Goal: Find specific page/section: Find specific page/section

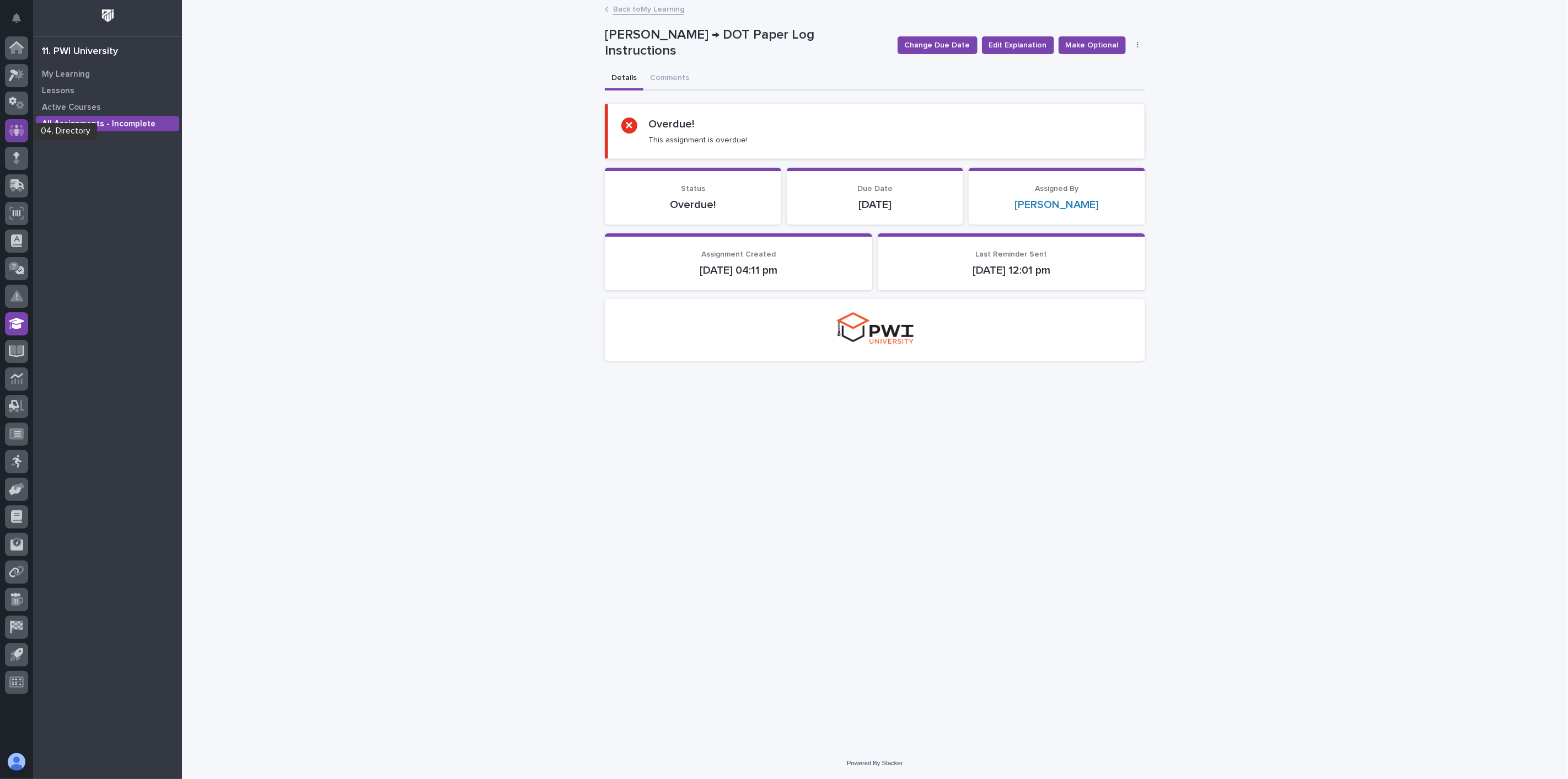
click at [15, 128] on icon at bounding box center [16, 130] width 16 height 13
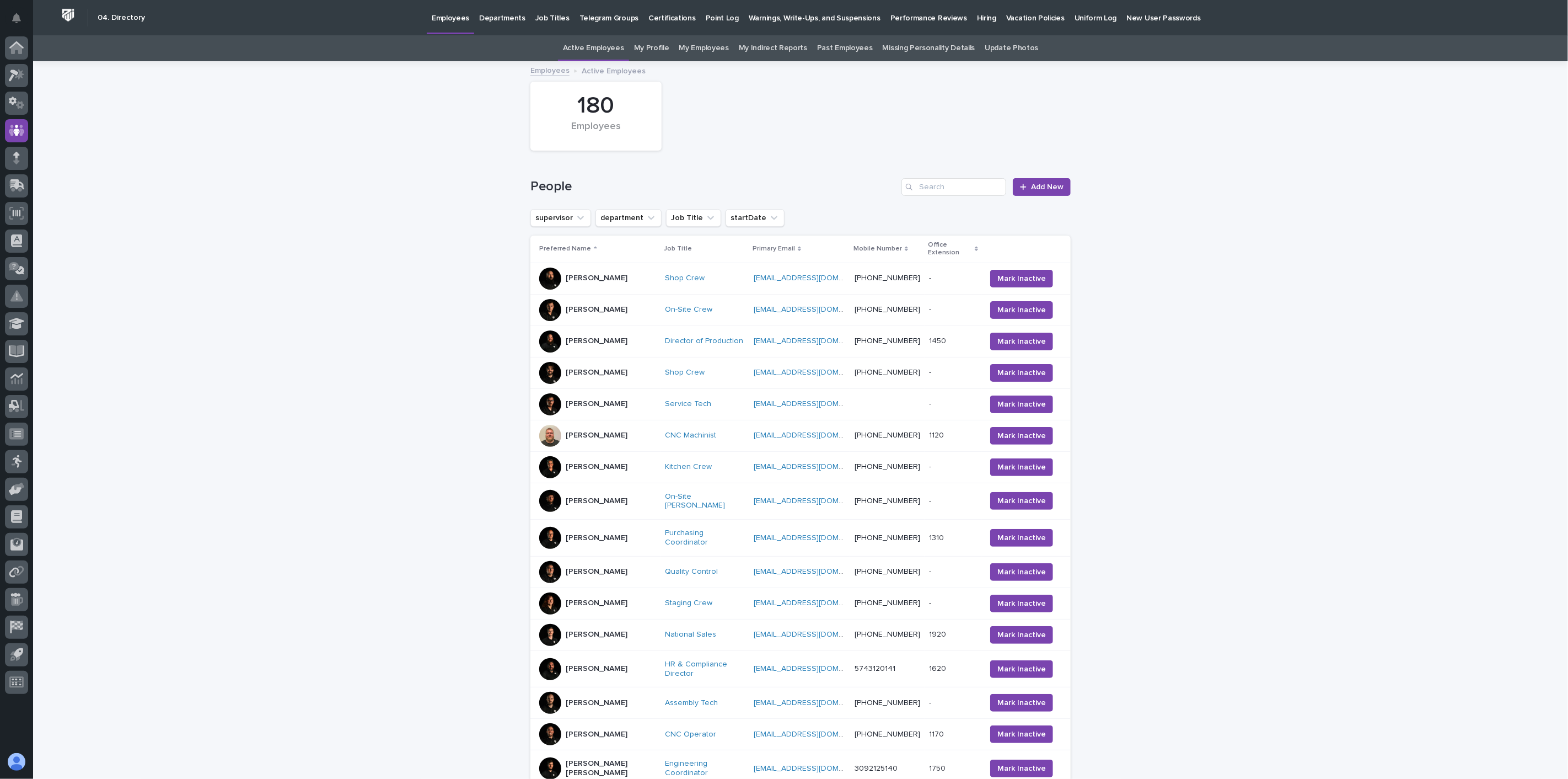
click at [914, 185] on div "Search" at bounding box center [910, 187] width 18 height 18
click at [919, 186] on input "Search" at bounding box center [954, 187] width 105 height 18
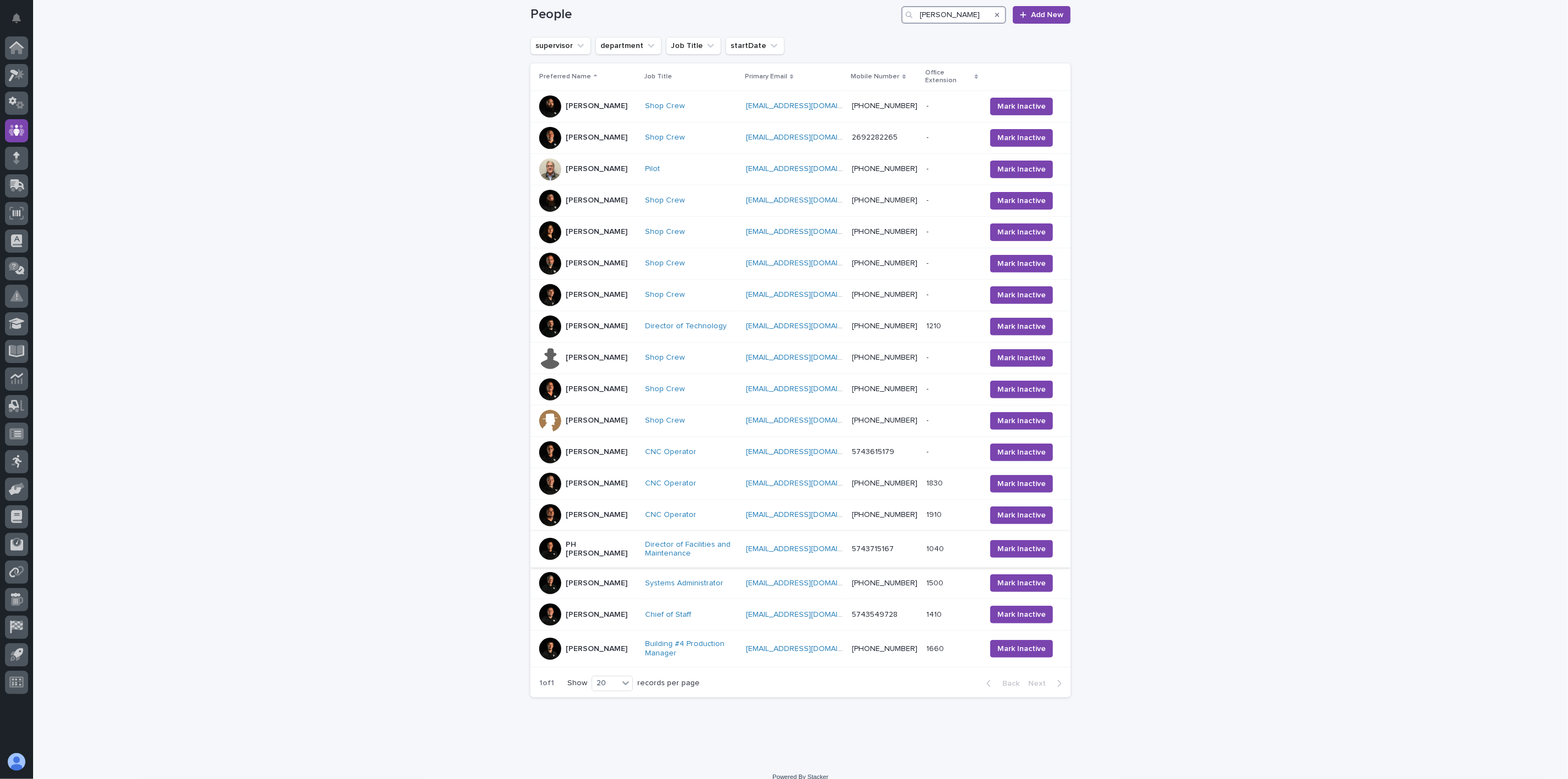
scroll to position [218, 0]
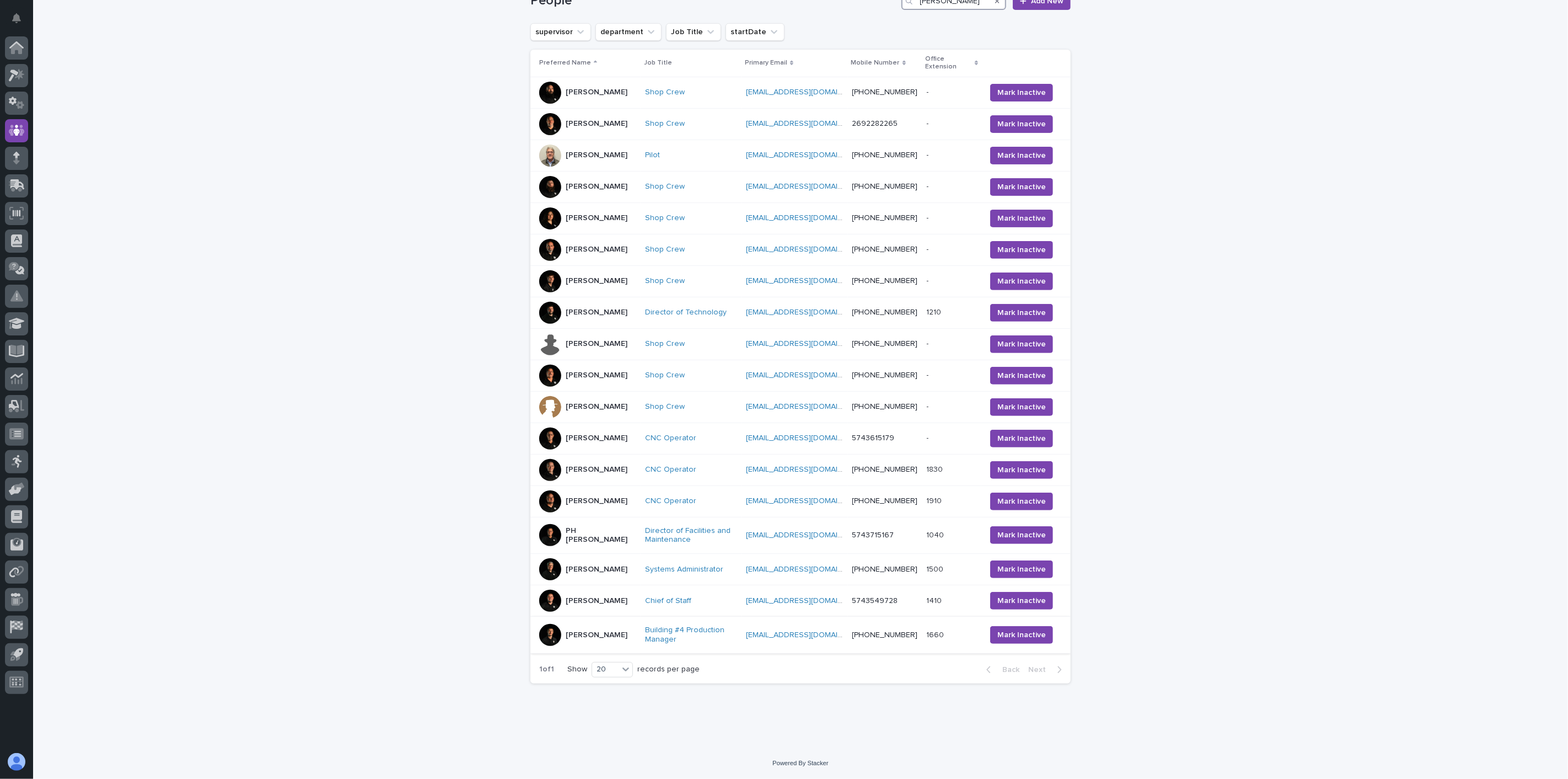
type input "[PERSON_NAME]"
click at [606, 644] on div "[PERSON_NAME]" at bounding box center [587, 635] width 97 height 22
